Goal: Task Accomplishment & Management: Manage account settings

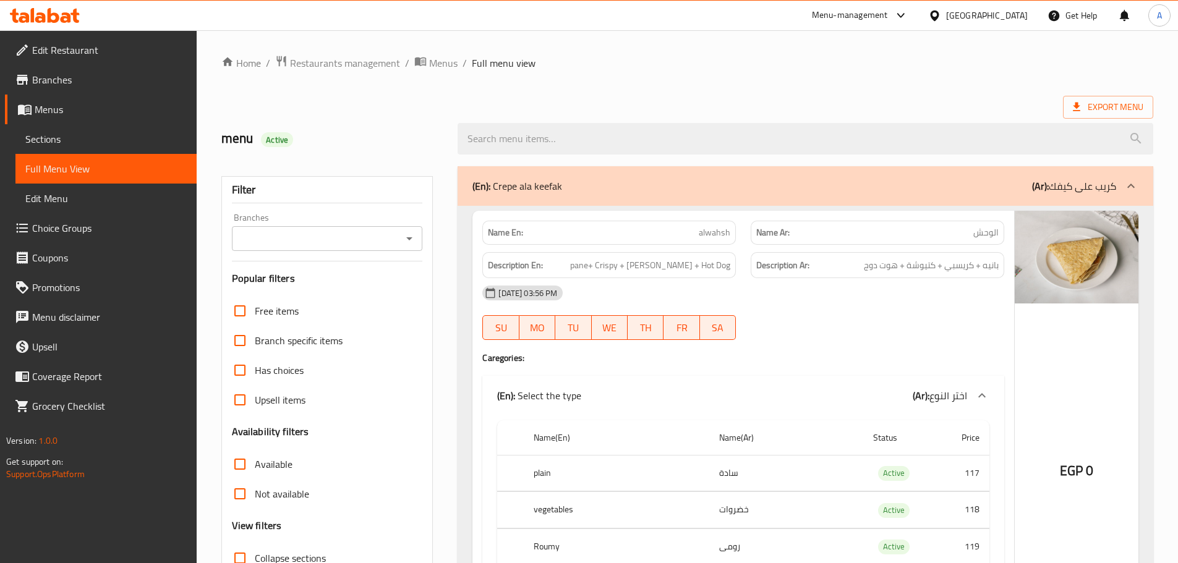
click at [1016, 12] on div "[GEOGRAPHIC_DATA]" at bounding box center [987, 16] width 82 height 14
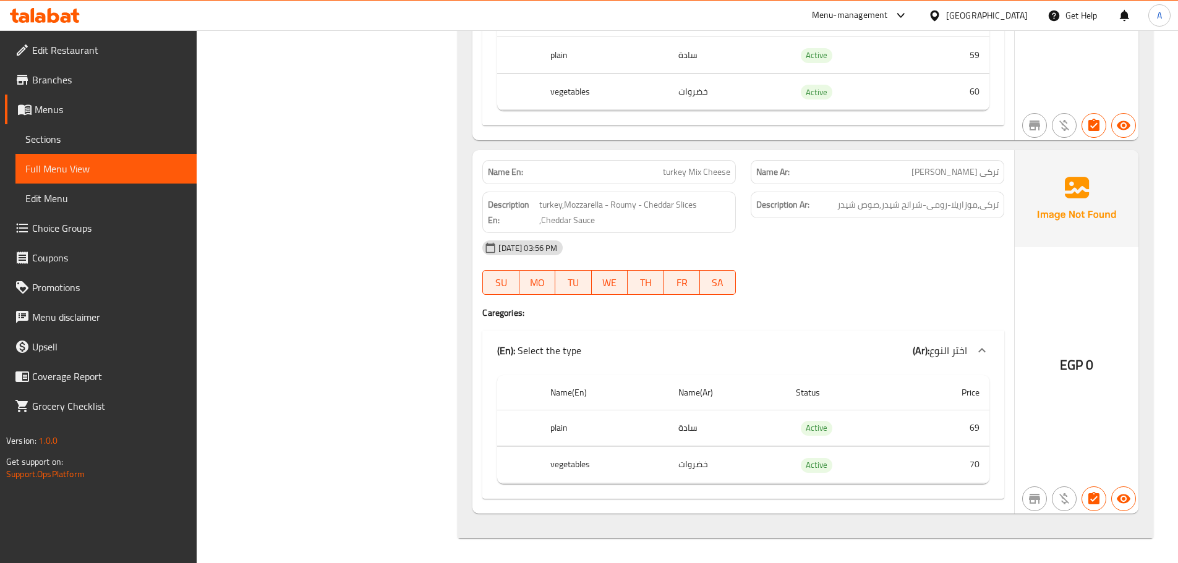
scroll to position [17005, 0]
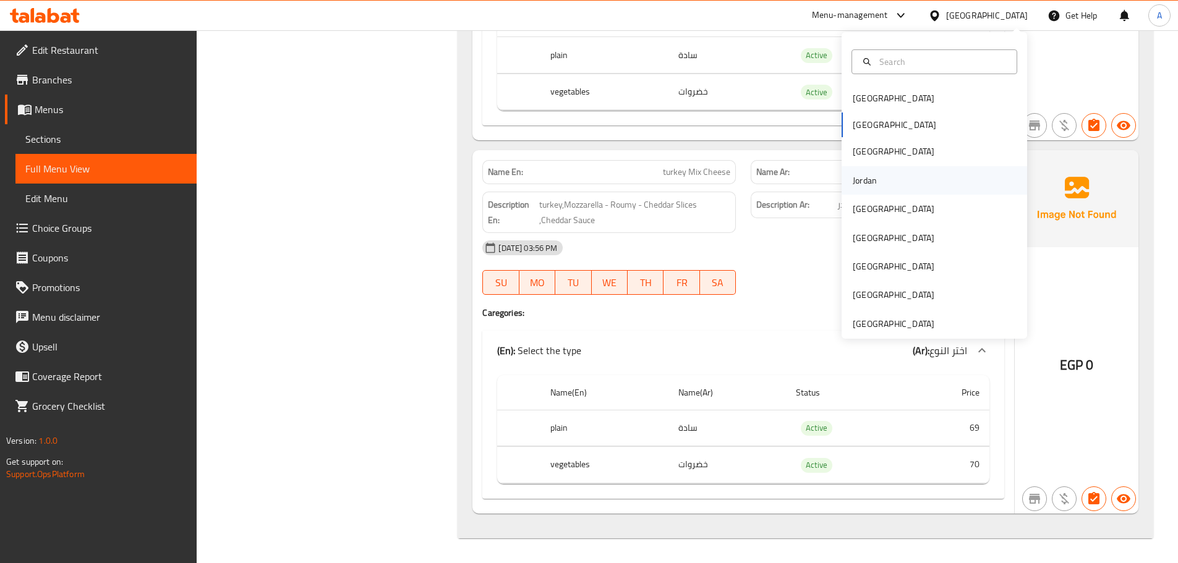
click at [857, 183] on div "Jordan" at bounding box center [865, 181] width 24 height 14
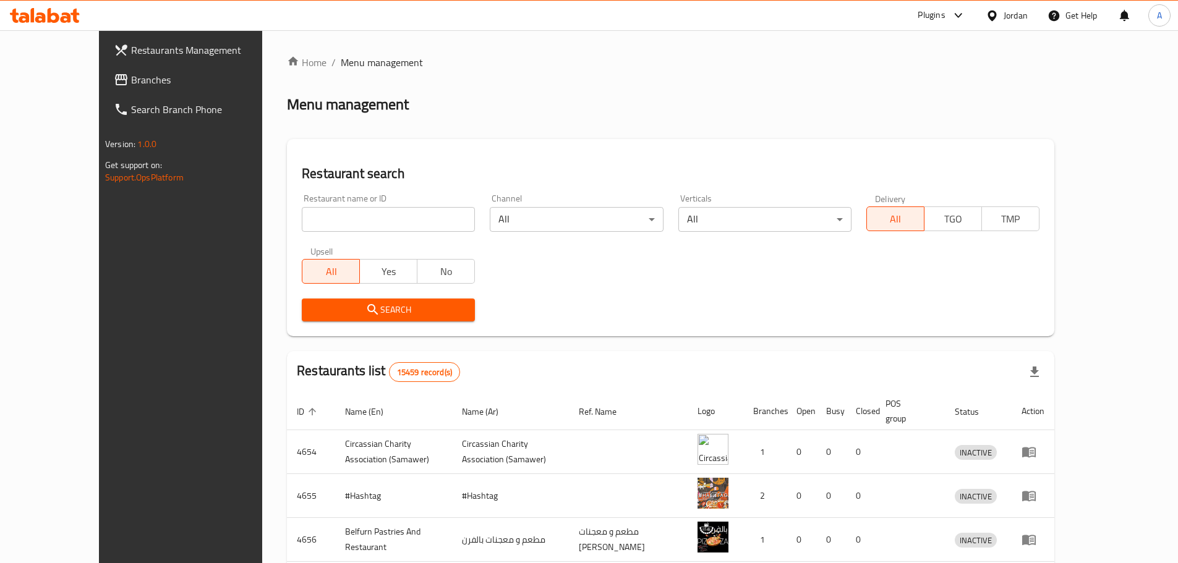
click at [131, 87] on span "Branches" at bounding box center [208, 79] width 155 height 15
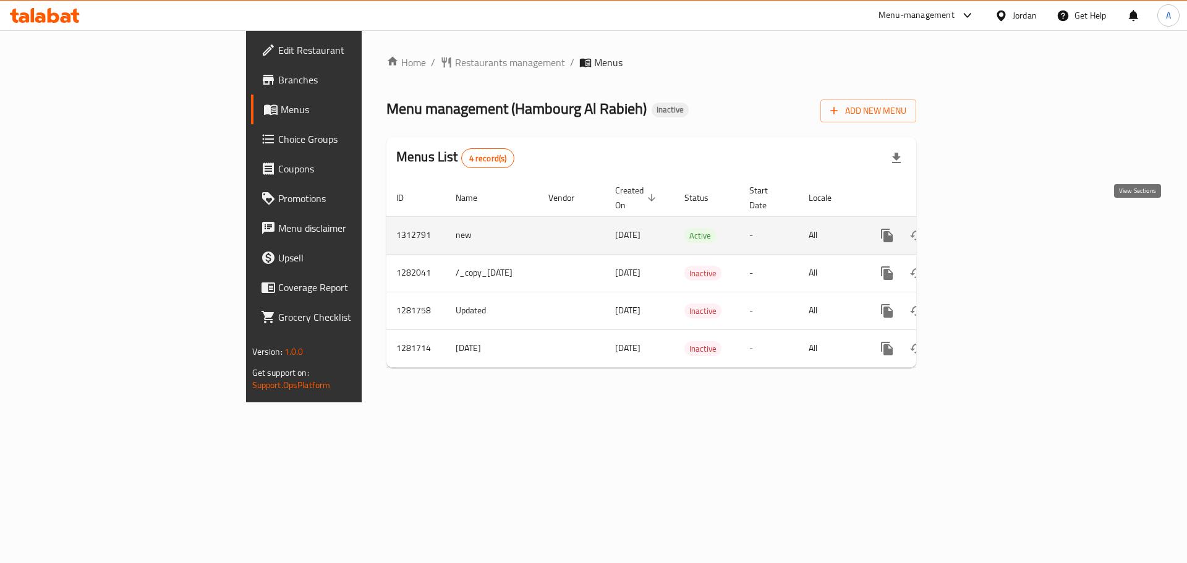
click at [982, 230] on icon "enhanced table" at bounding box center [976, 235] width 11 height 11
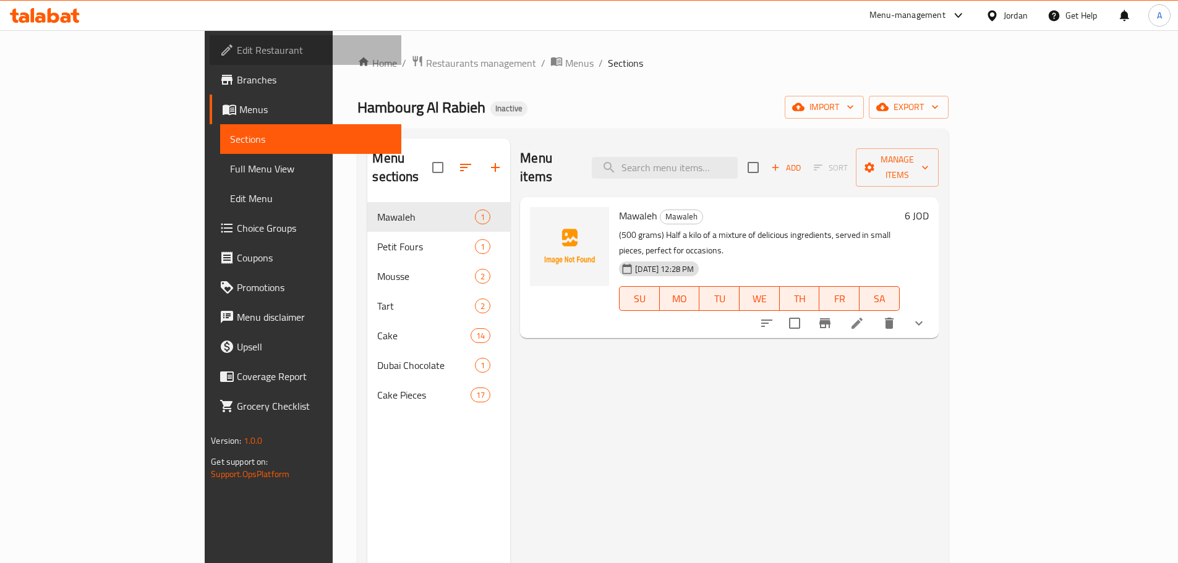
click at [237, 56] on span "Edit Restaurant" at bounding box center [314, 50] width 155 height 15
drag, startPoint x: 696, startPoint y: 142, endPoint x: 700, endPoint y: 150, distance: 9.4
click at [697, 144] on div "Menu items Add Sort Manage items" at bounding box center [729, 167] width 418 height 59
click at [706, 159] on input "search" at bounding box center [656, 168] width 146 height 22
paste input "┘â┘è┘â ╪¿┘ê╪¿╪│"
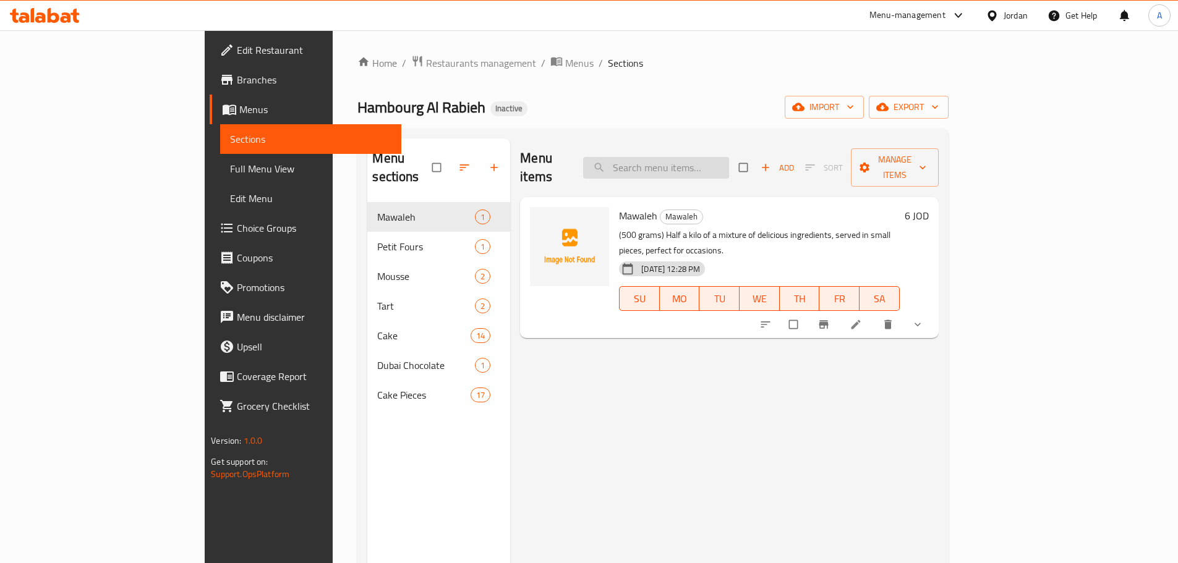
type input "┘â┘è┘â ╪¿┘ê╪¿╪│"
click at [713, 158] on input "search" at bounding box center [656, 168] width 146 height 22
type input ";"
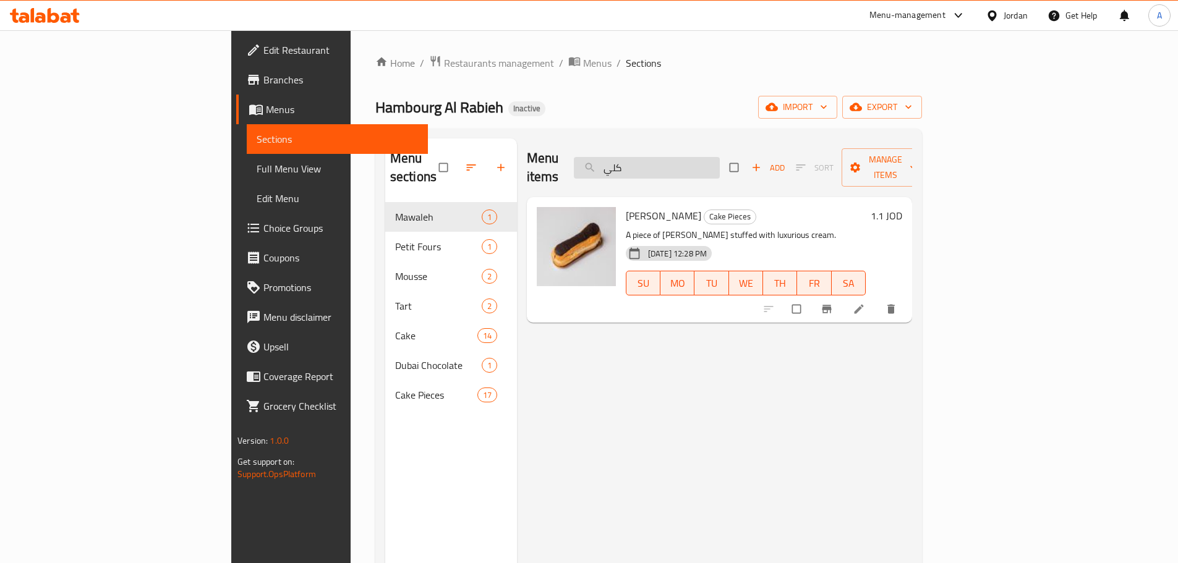
click at [691, 157] on input "كلي" at bounding box center [647, 168] width 146 height 22
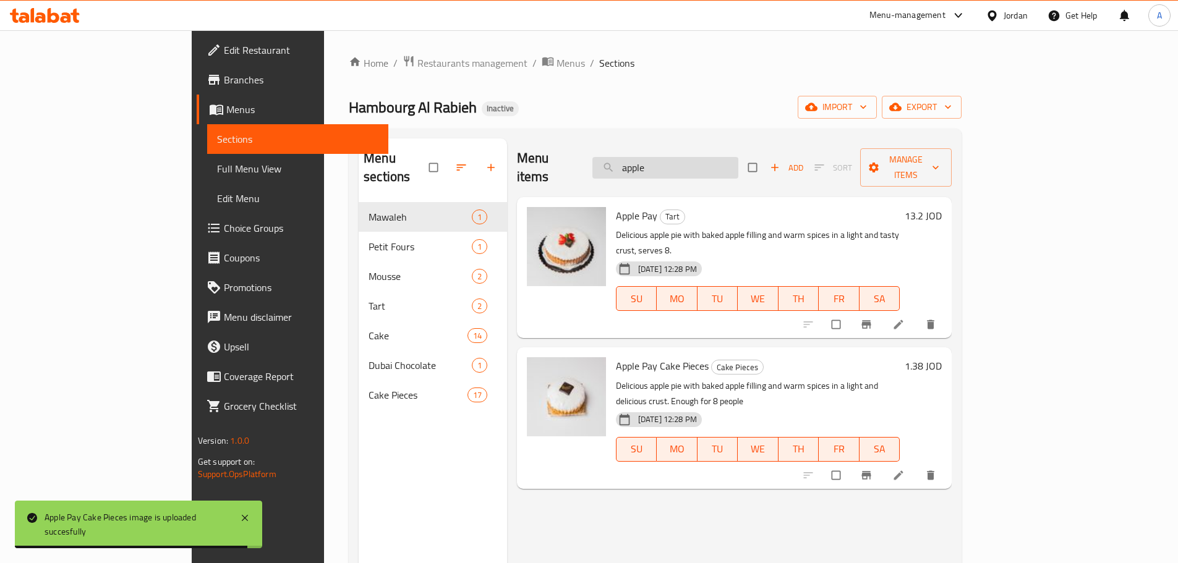
click at [701, 168] on input "apple" at bounding box center [665, 168] width 146 height 22
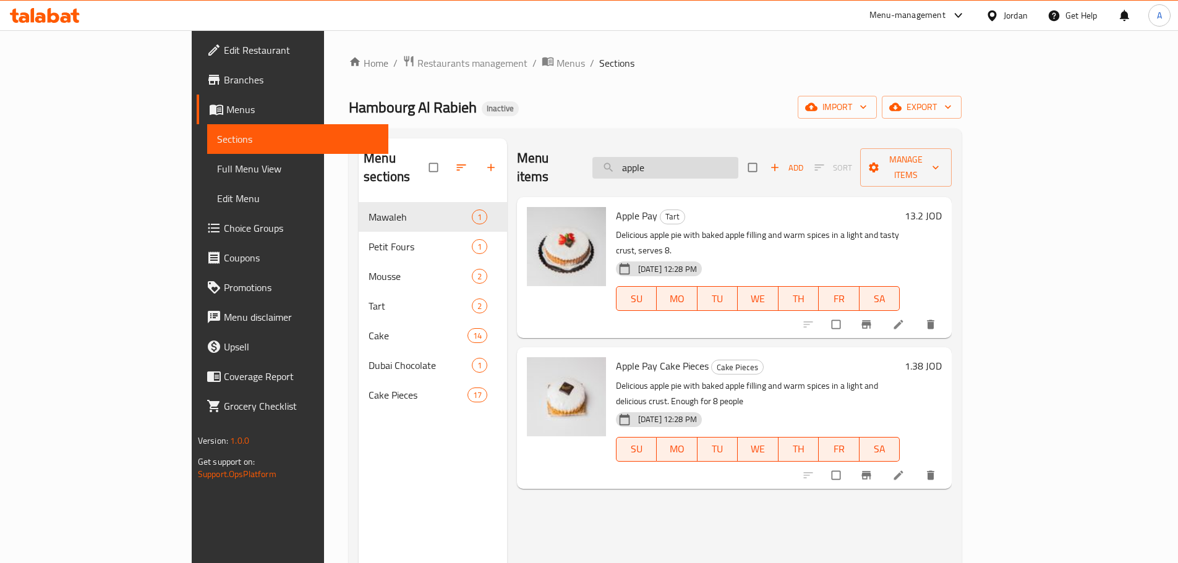
click at [715, 157] on input "apple" at bounding box center [665, 168] width 146 height 22
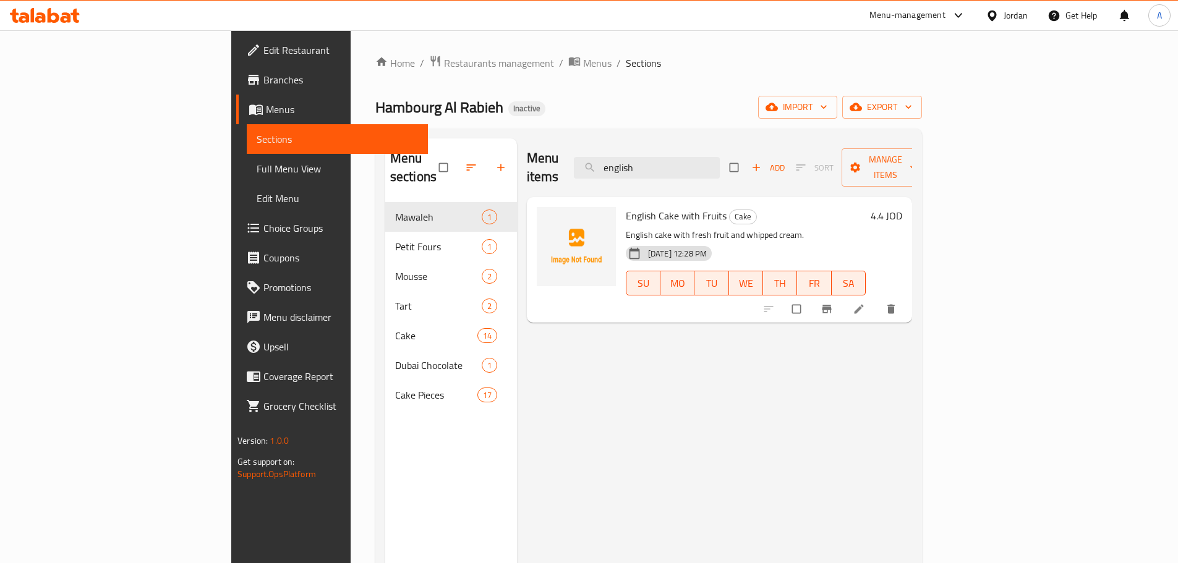
type input "english"
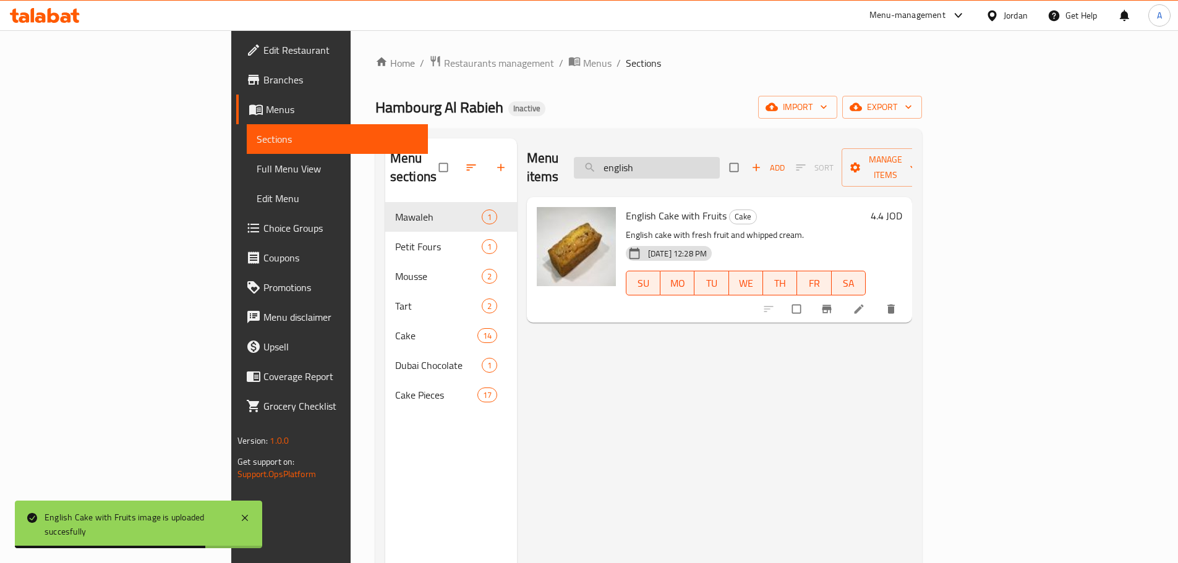
click at [720, 157] on input "english" at bounding box center [647, 168] width 146 height 22
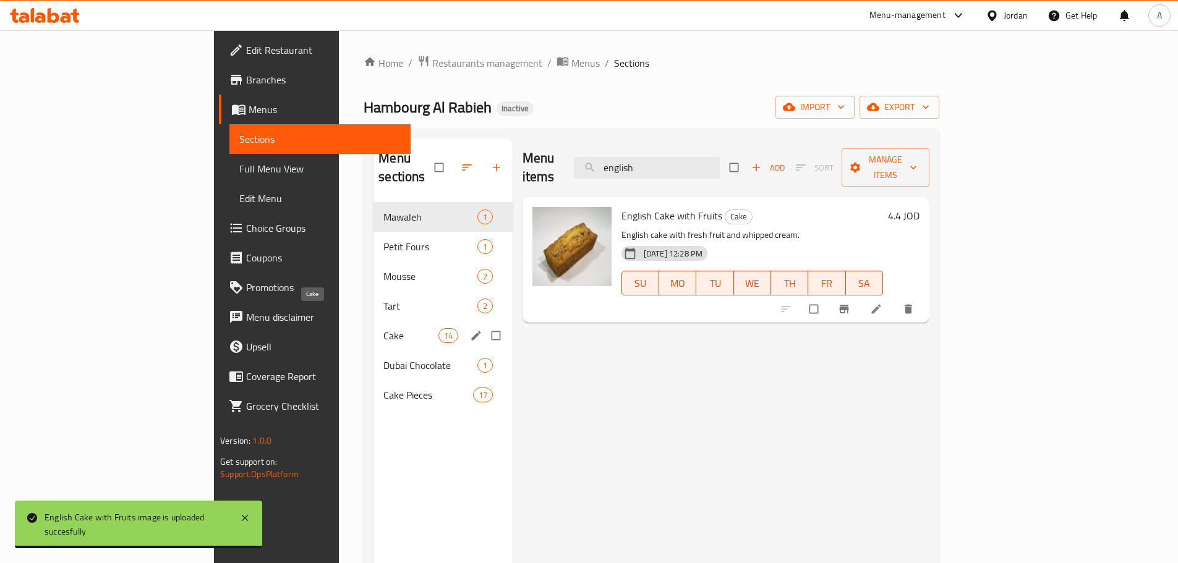
click at [383, 328] on span "Cake" at bounding box center [410, 335] width 54 height 15
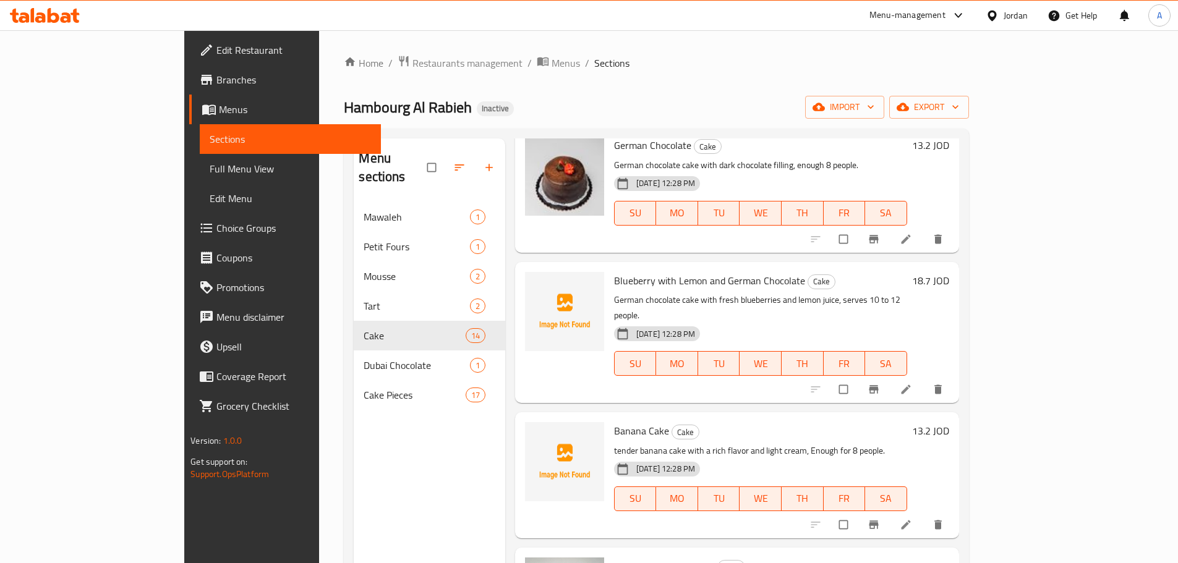
scroll to position [1051, 0]
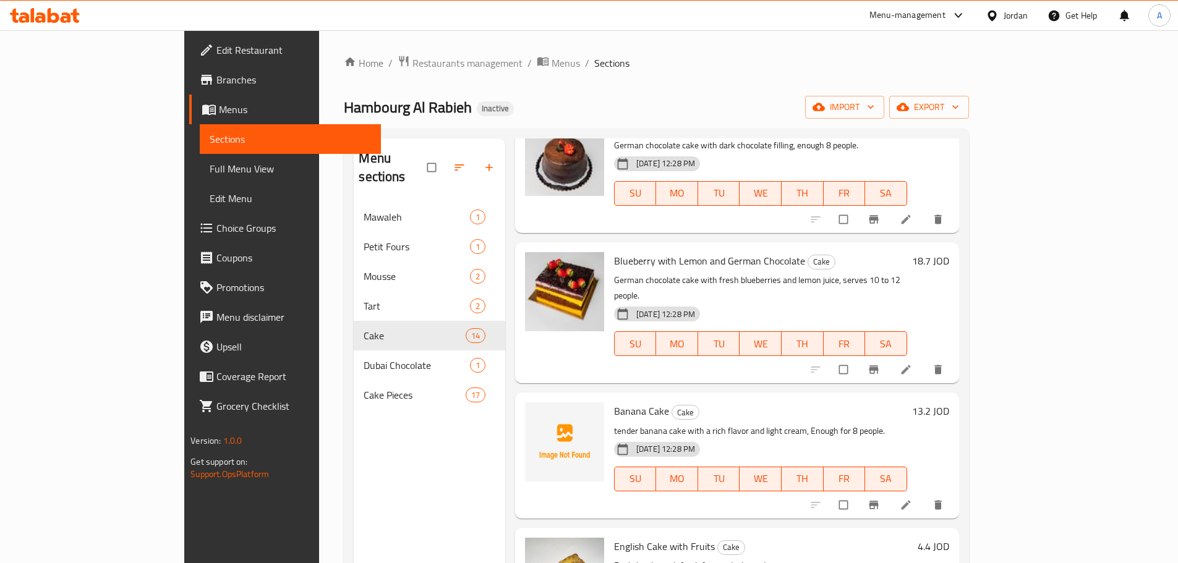
click at [628, 252] on span "Blueberry with Lemon and German Chocolate" at bounding box center [709, 261] width 191 height 19
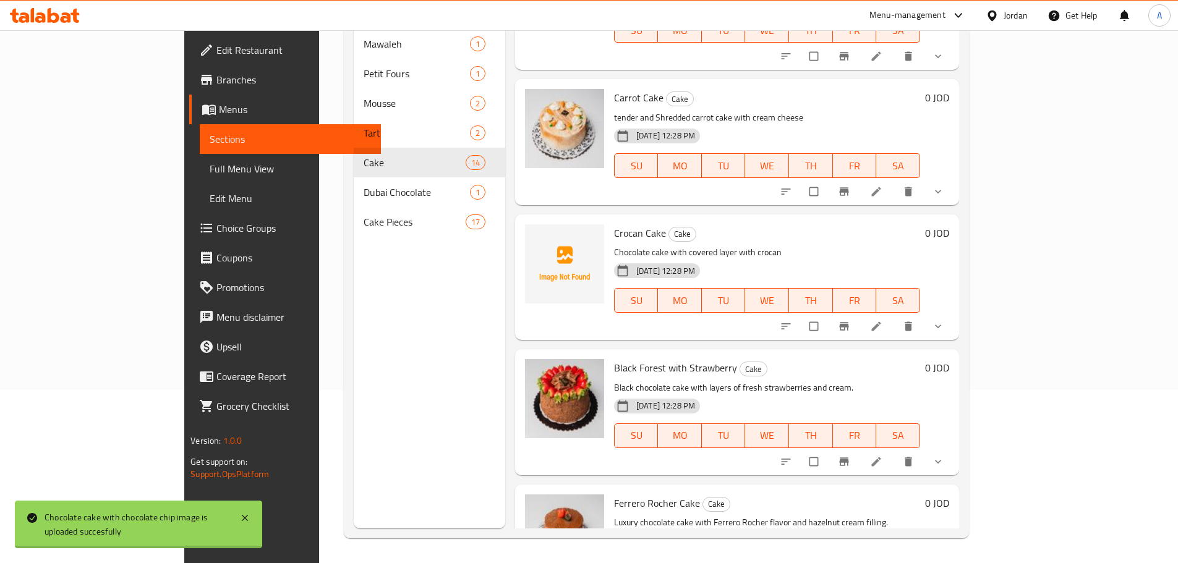
scroll to position [0, 0]
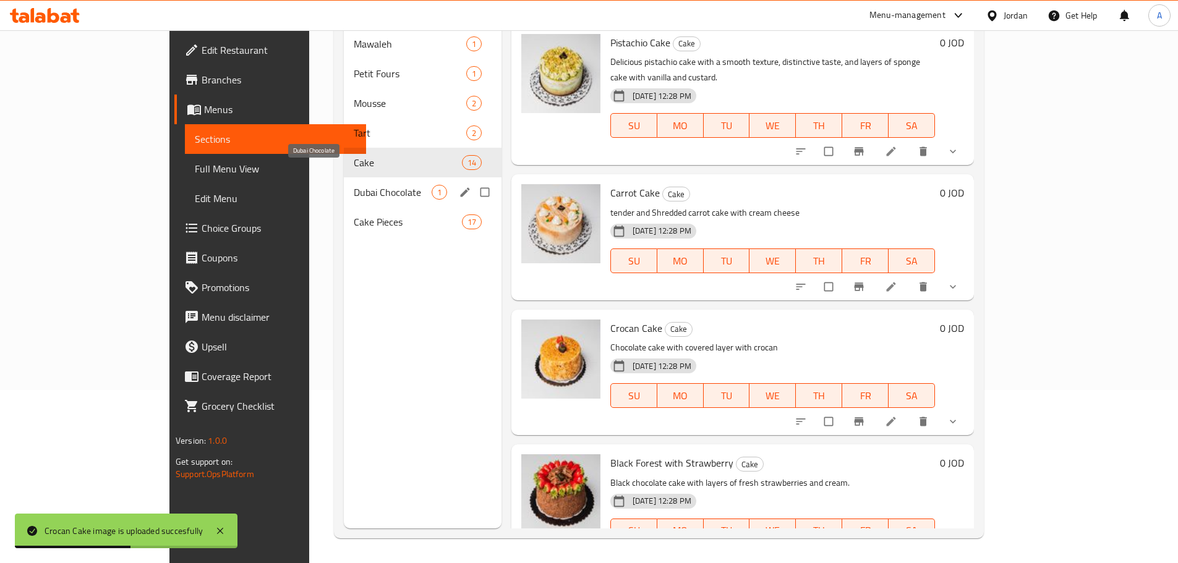
click at [354, 185] on span "Dubai Chocolate" at bounding box center [393, 192] width 78 height 15
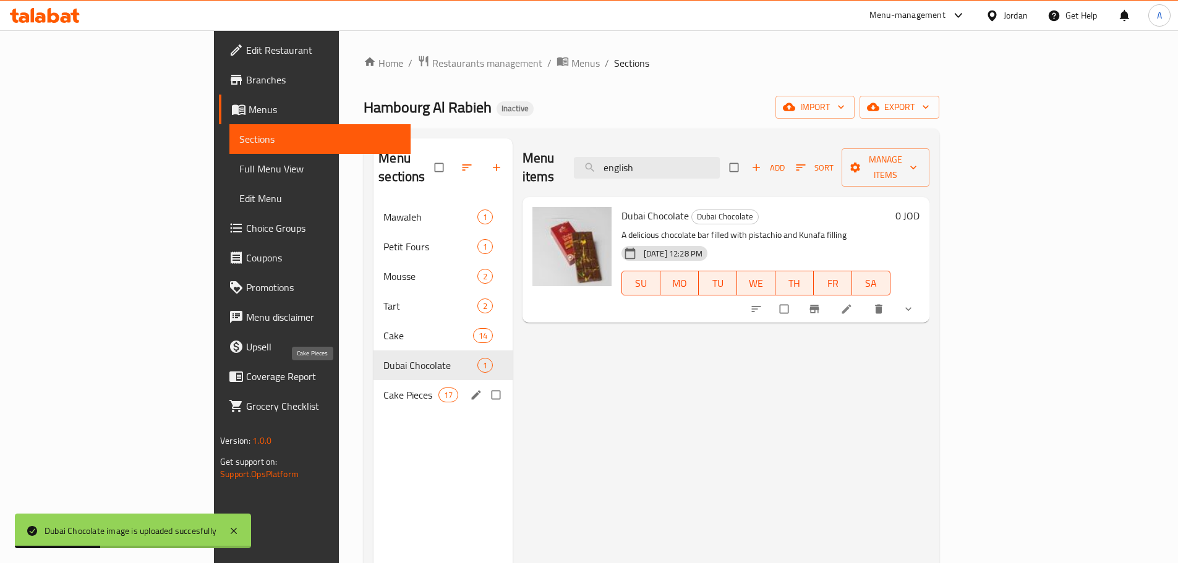
click at [383, 388] on span "Cake Pieces" at bounding box center [410, 395] width 54 height 15
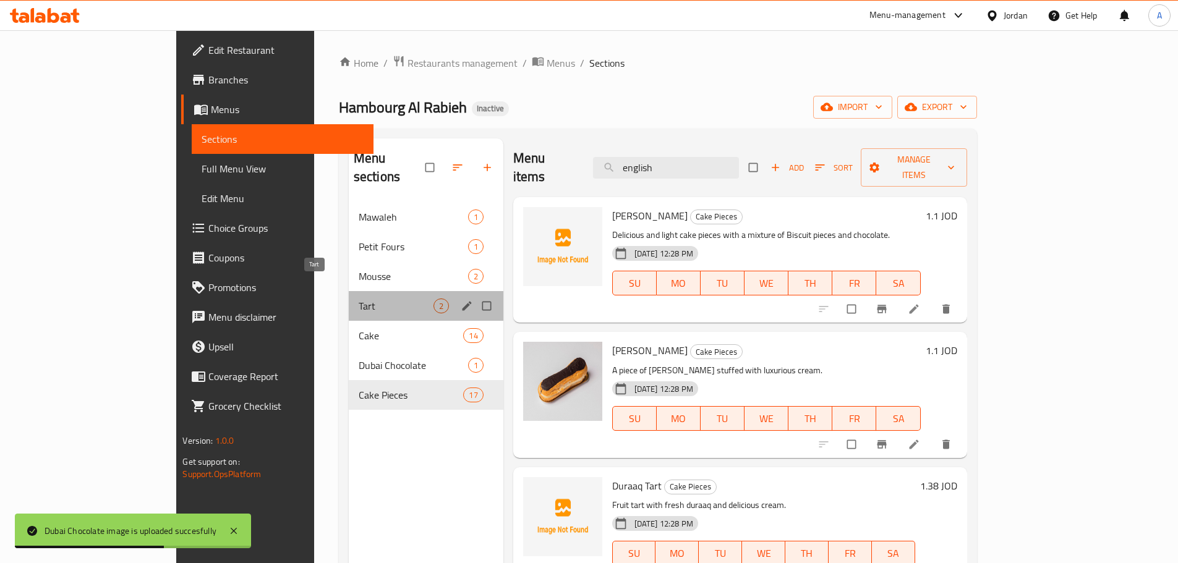
click at [359, 299] on span "Tart" at bounding box center [396, 306] width 75 height 15
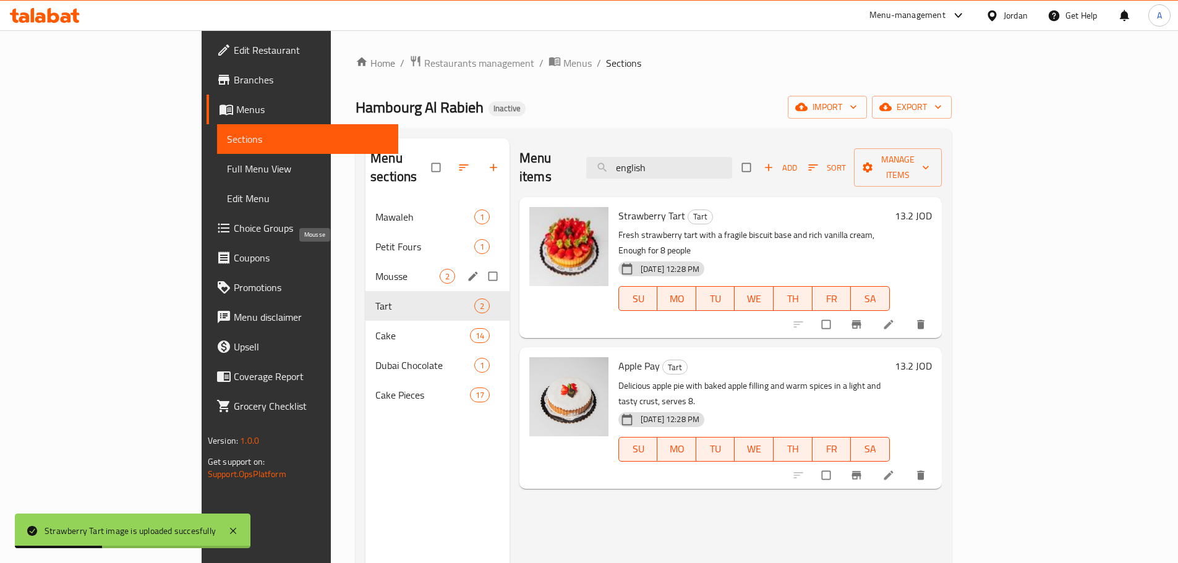
click at [375, 269] on span "Mousse" at bounding box center [407, 276] width 64 height 15
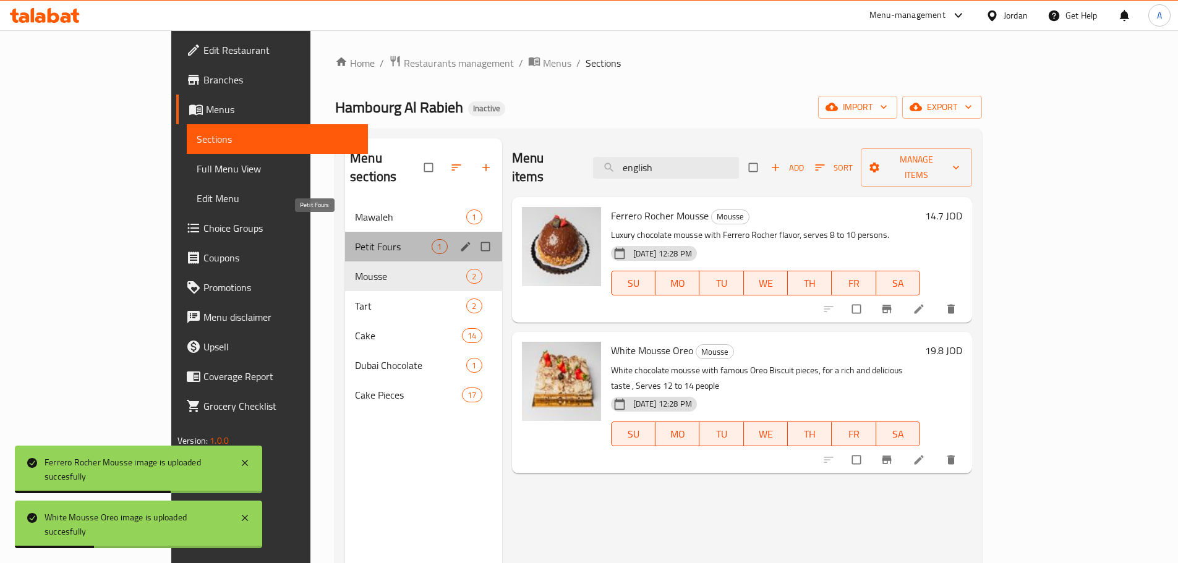
click at [355, 239] on span "Petit Fours" at bounding box center [393, 246] width 77 height 15
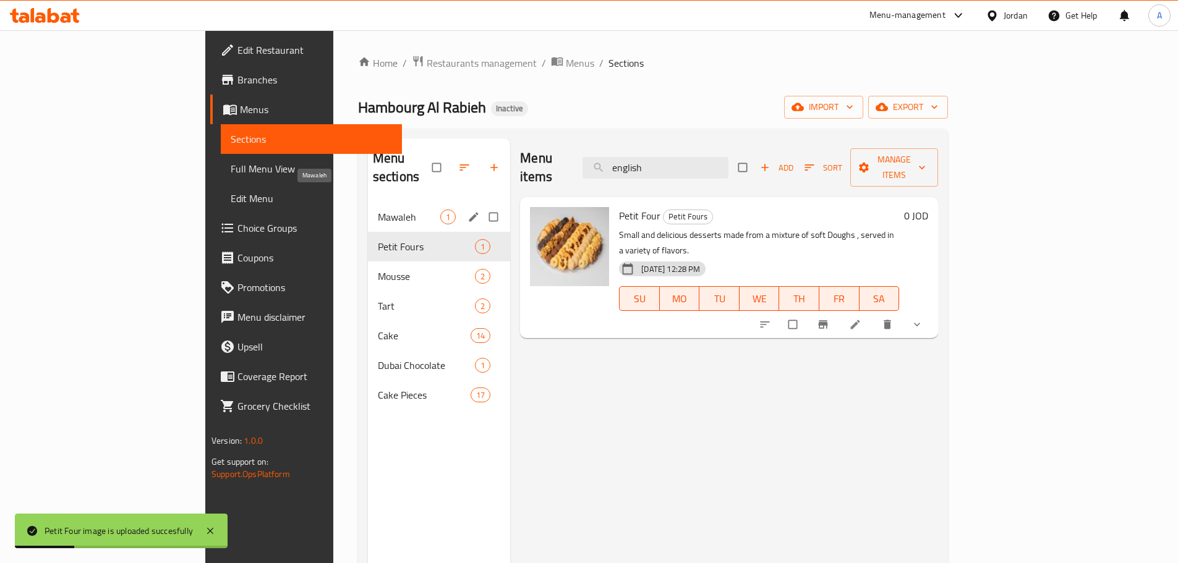
click at [378, 210] on span "Mawaleh" at bounding box center [409, 217] width 62 height 15
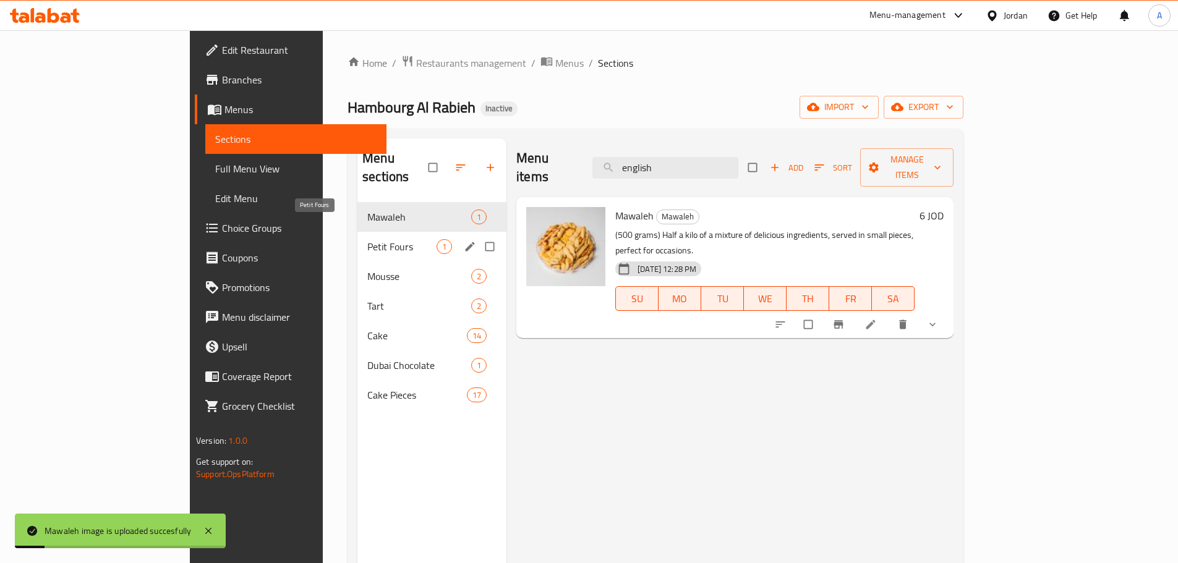
click at [367, 239] on span "Petit Fours" at bounding box center [401, 246] width 69 height 15
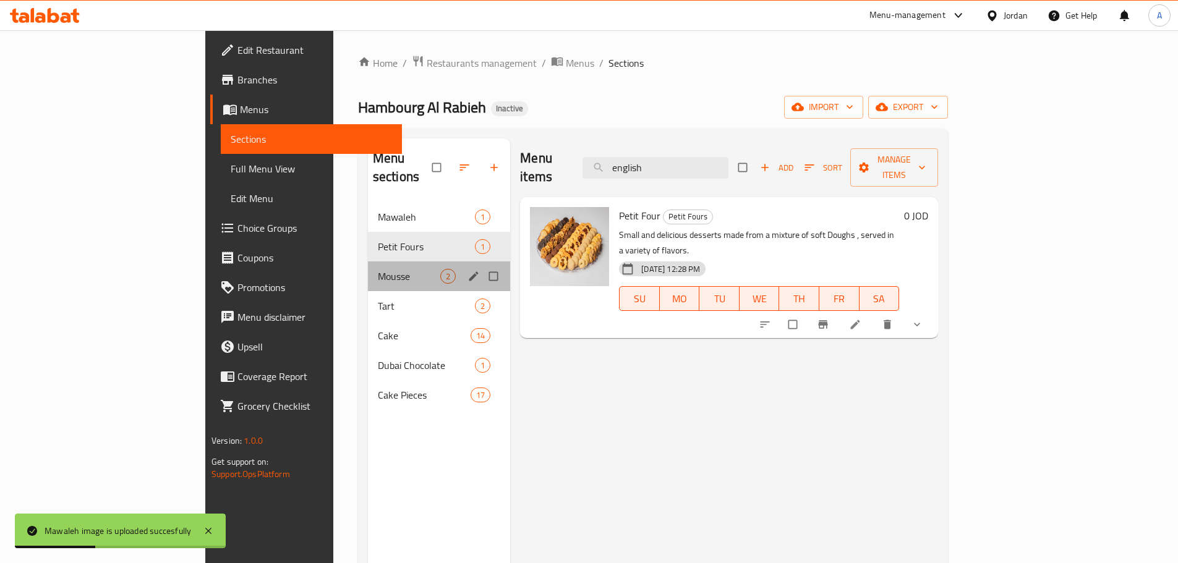
click at [368, 262] on div "Mousse 2" at bounding box center [439, 277] width 143 height 30
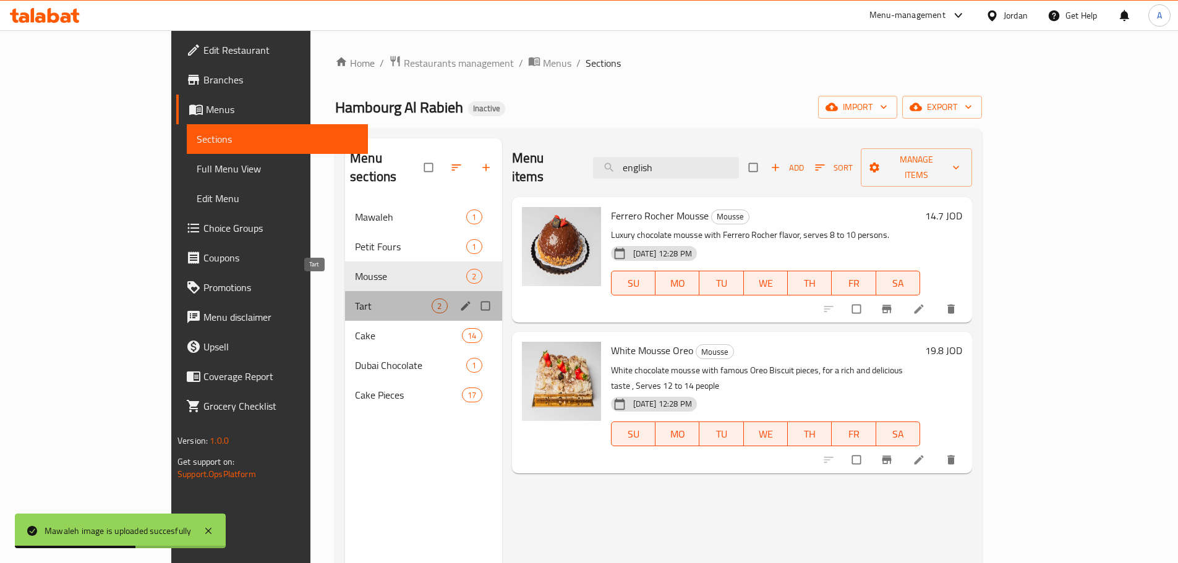
click at [355, 299] on span "Tart" at bounding box center [393, 306] width 77 height 15
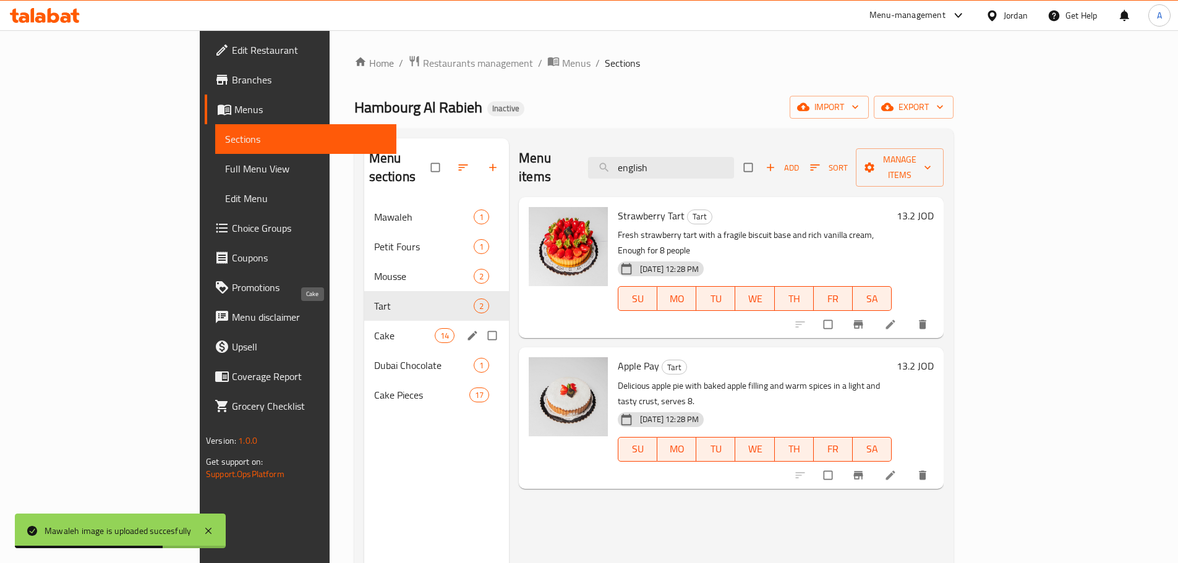
click at [374, 328] on span "Cake" at bounding box center [404, 335] width 61 height 15
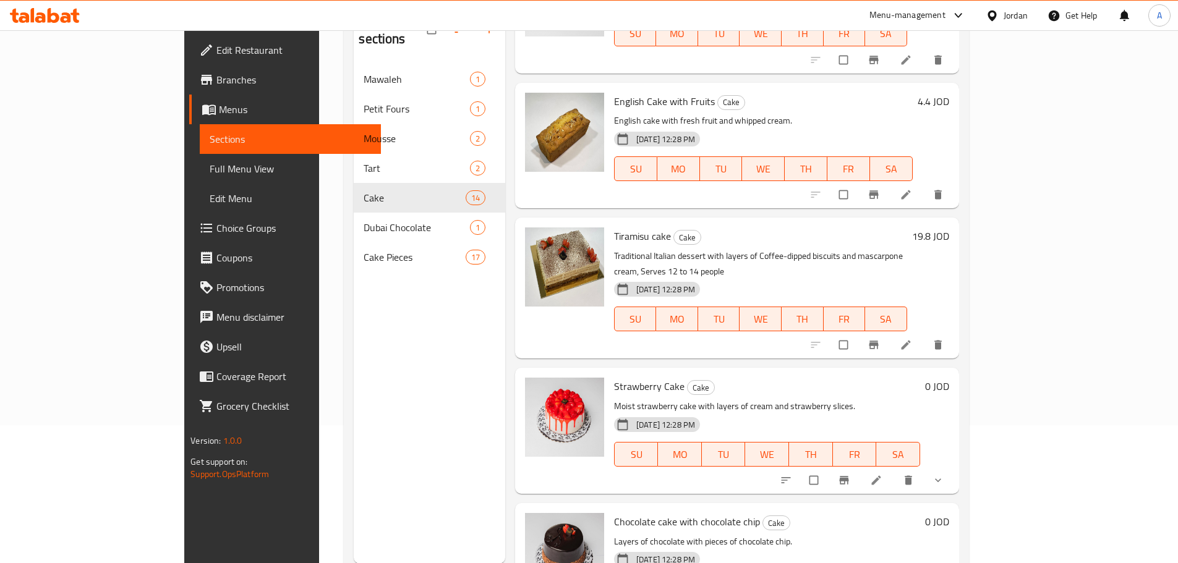
scroll to position [173, 0]
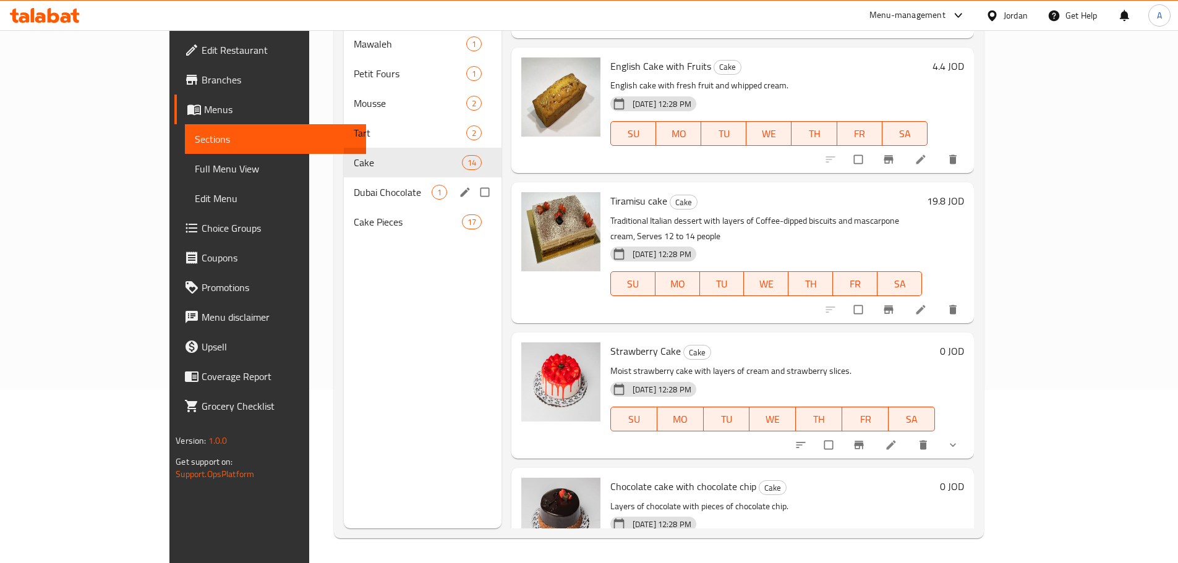
click at [354, 185] on span "Dubai Chocolate" at bounding box center [393, 192] width 78 height 15
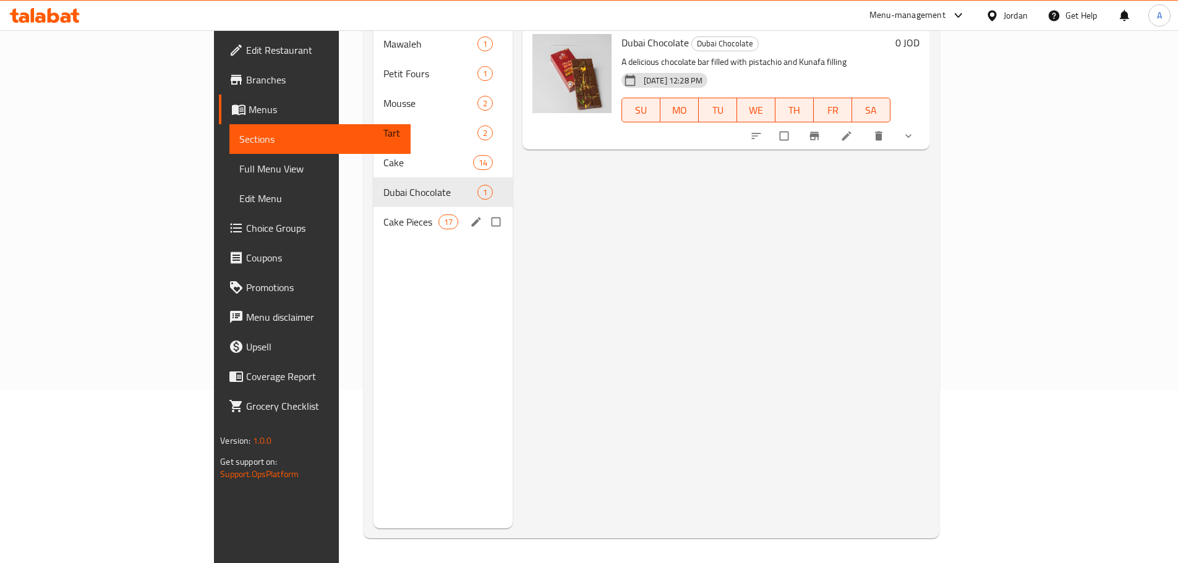
click at [373, 207] on div "Cake Pieces 17" at bounding box center [442, 222] width 139 height 30
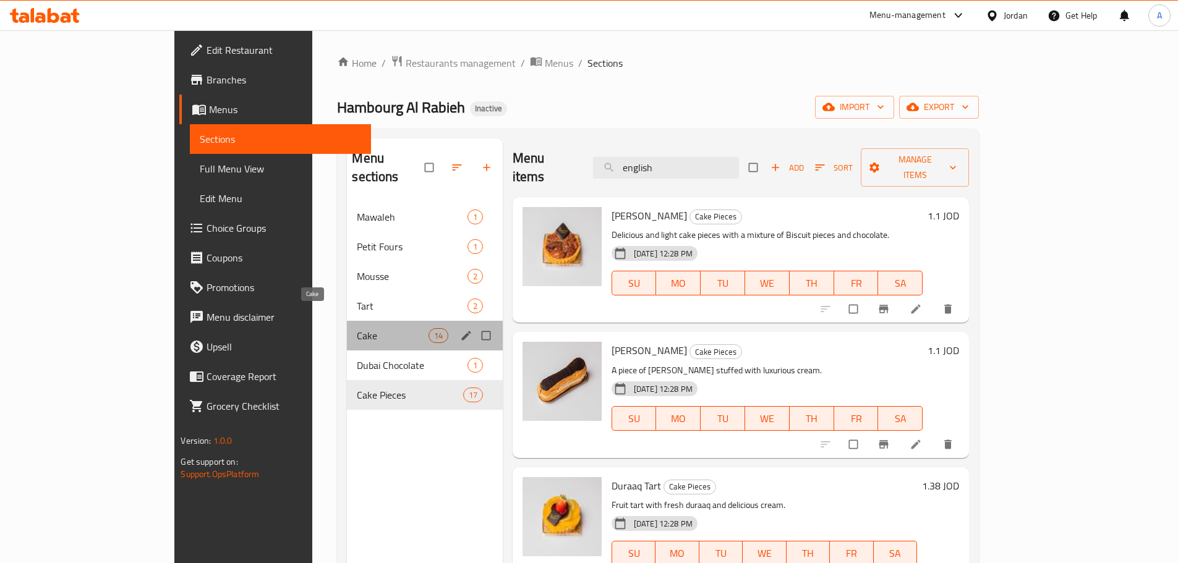
click at [357, 328] on span "Cake" at bounding box center [392, 335] width 71 height 15
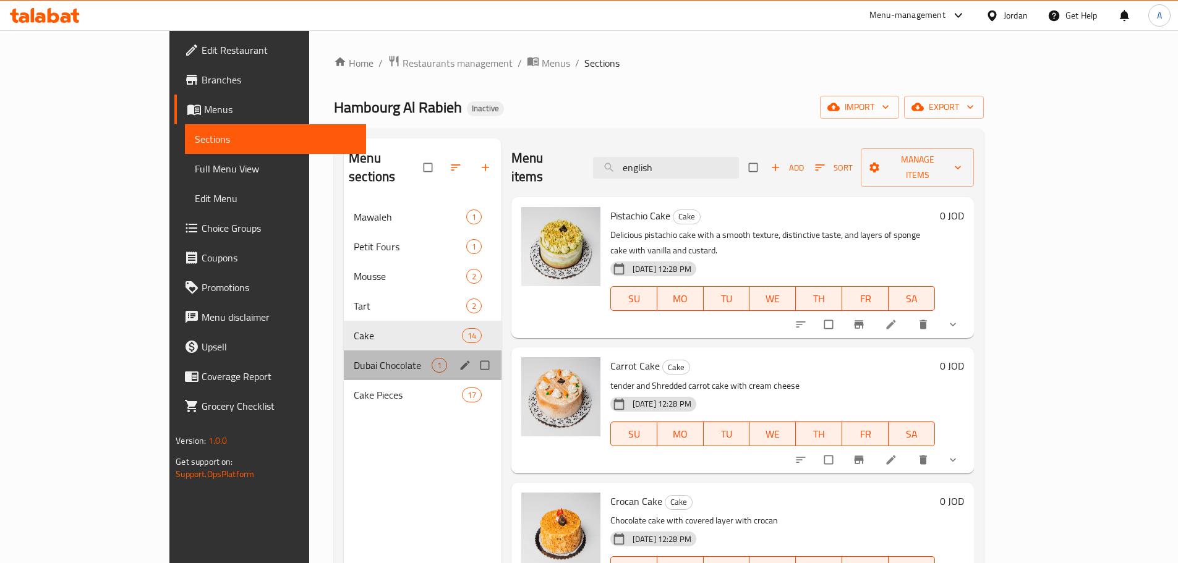
click at [344, 357] on div "Dubai Chocolate 1" at bounding box center [423, 366] width 158 height 30
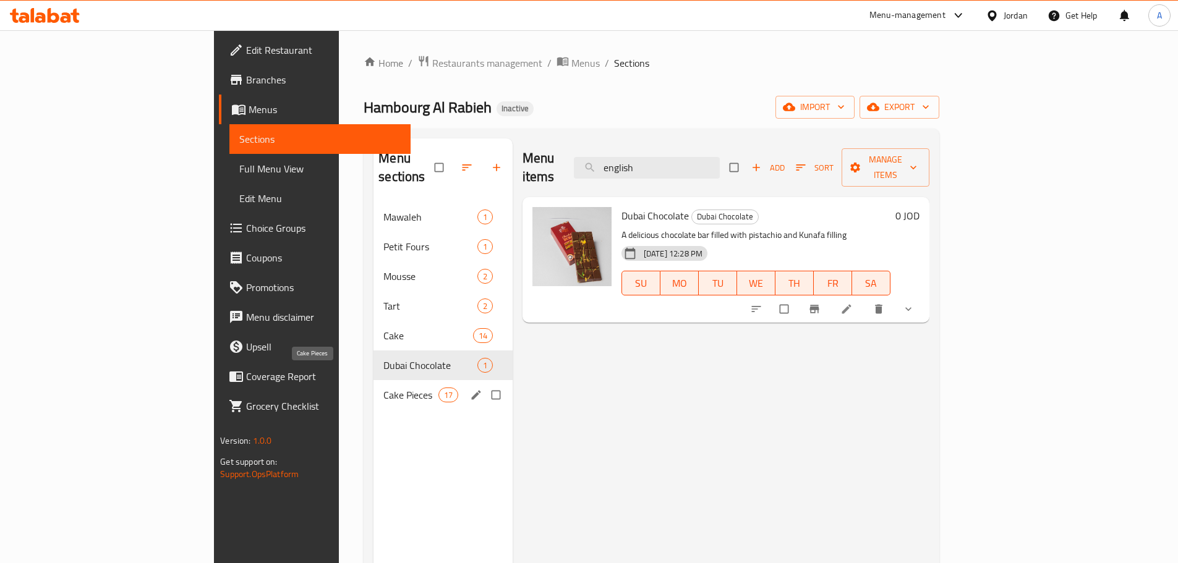
click at [383, 388] on span "Cake Pieces" at bounding box center [410, 395] width 54 height 15
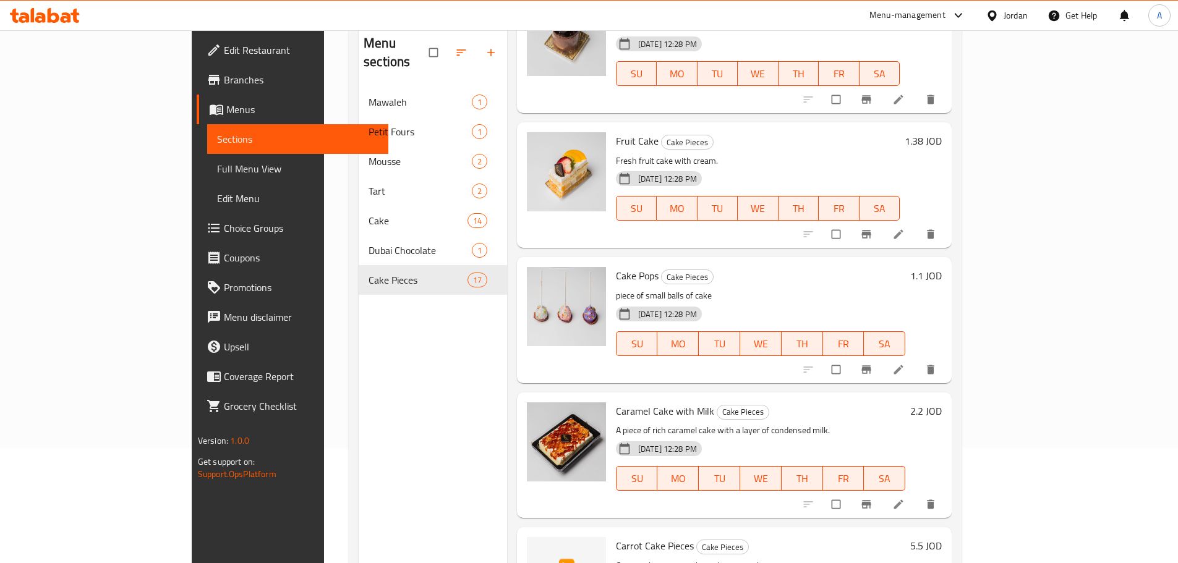
scroll to position [173, 0]
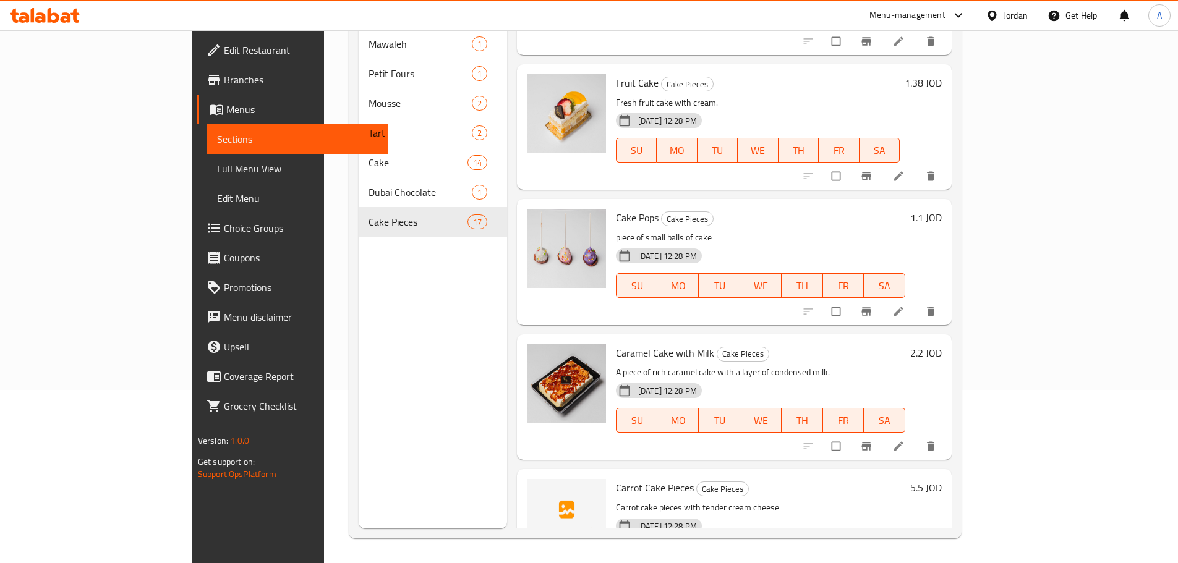
click at [616, 479] on span "Carrot Cake Pieces" at bounding box center [655, 488] width 78 height 19
copy h6 "Carrot Cake Pieces"
click at [217, 167] on span "Full Menu View" at bounding box center [297, 168] width 161 height 15
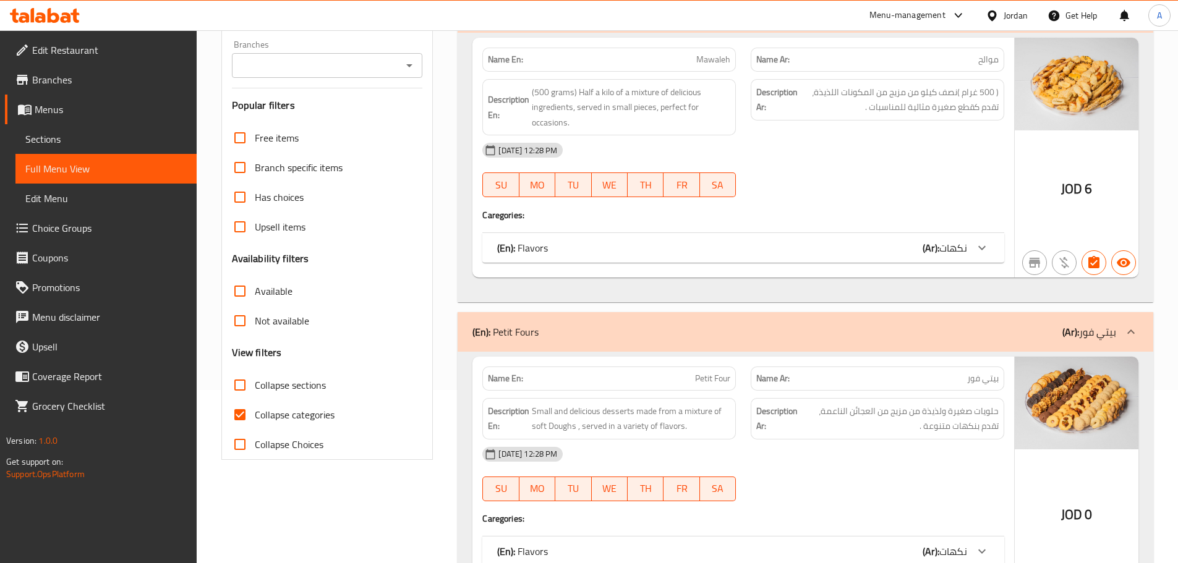
click at [269, 413] on span "Collapse categories" at bounding box center [295, 414] width 80 height 15
click at [255, 413] on input "Collapse categories" at bounding box center [240, 415] width 30 height 30
checkbox input "false"
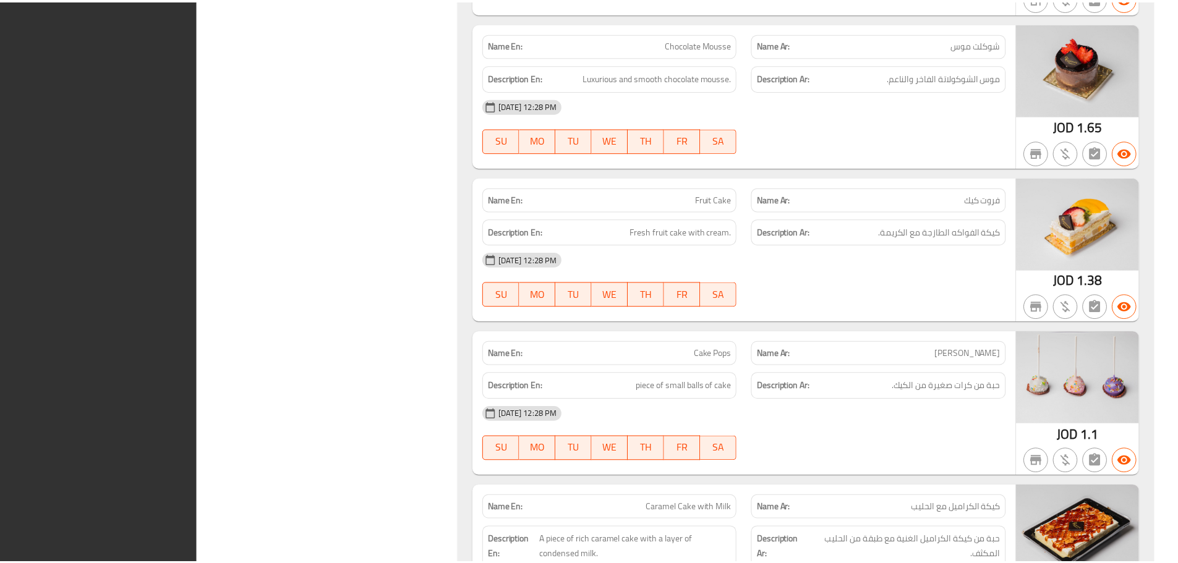
scroll to position [9037, 0]
